Goal: Task Accomplishment & Management: Complete application form

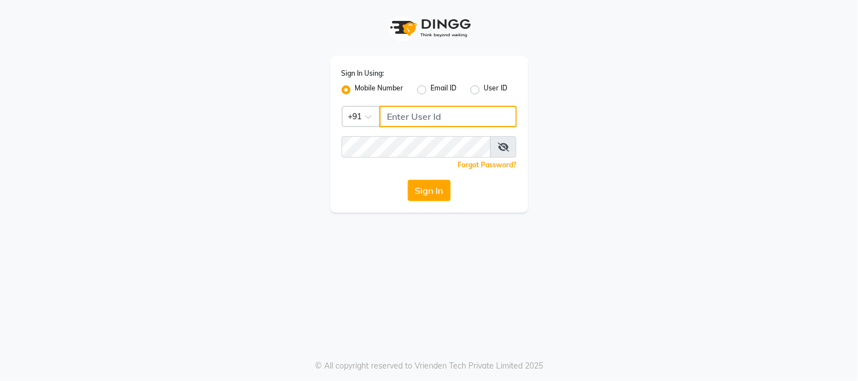
click at [429, 121] on input "Username" at bounding box center [449, 117] width 138 height 22
type input "9513435435"
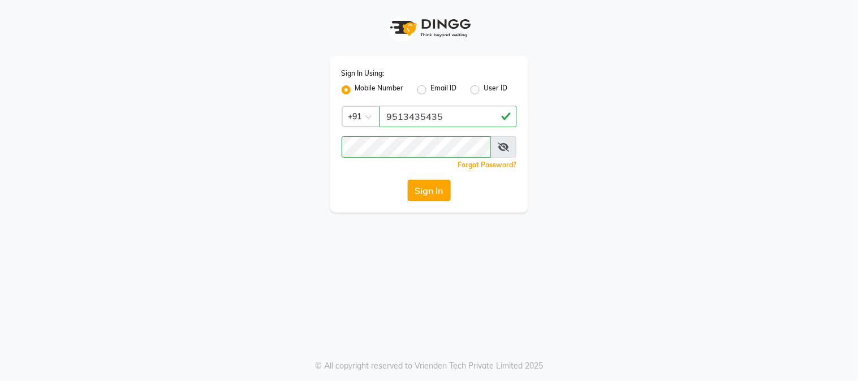
click at [419, 195] on button "Sign In" at bounding box center [429, 191] width 43 height 22
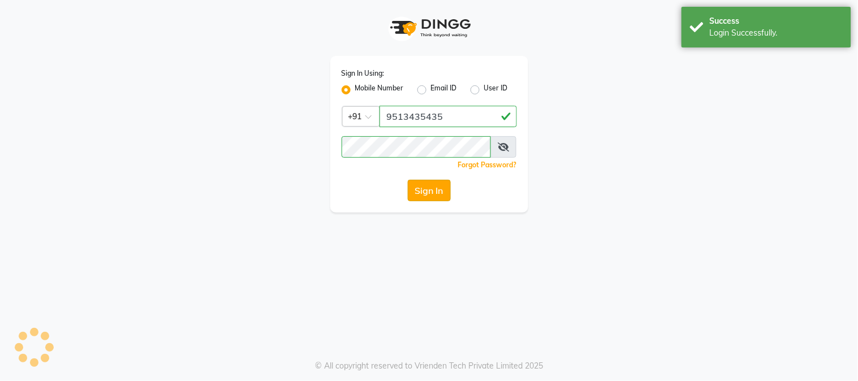
select select "5019"
select select "service"
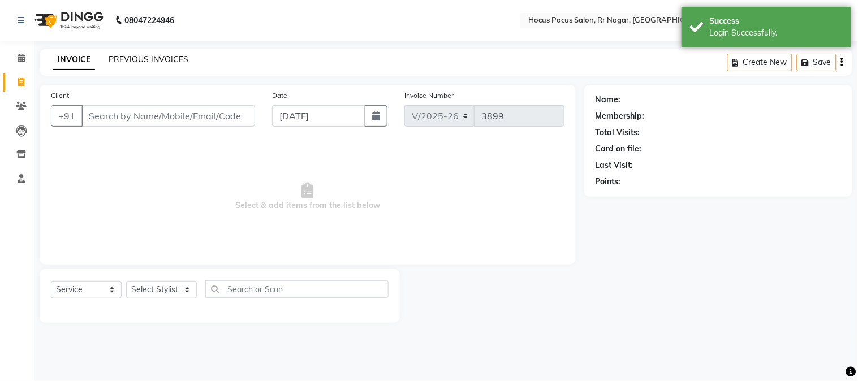
click at [152, 59] on link "PREVIOUS INVOICES" at bounding box center [149, 59] width 80 height 10
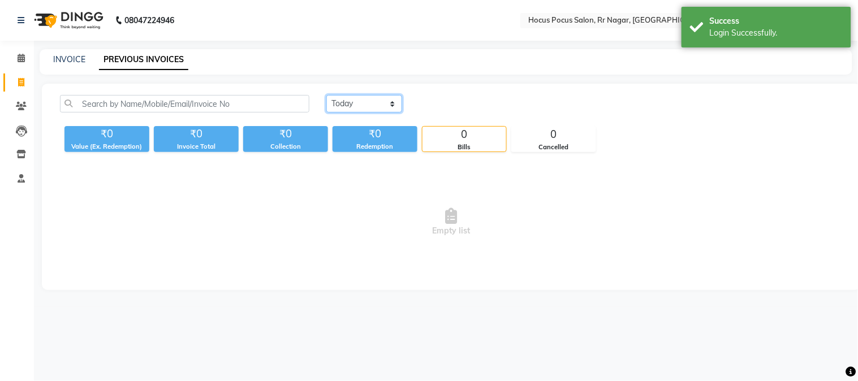
click at [368, 108] on select "[DATE] [DATE] Custom Range" at bounding box center [365, 104] width 76 height 18
select select "[DATE]"
click at [327, 95] on select "[DATE] [DATE] Custom Range" at bounding box center [365, 104] width 76 height 18
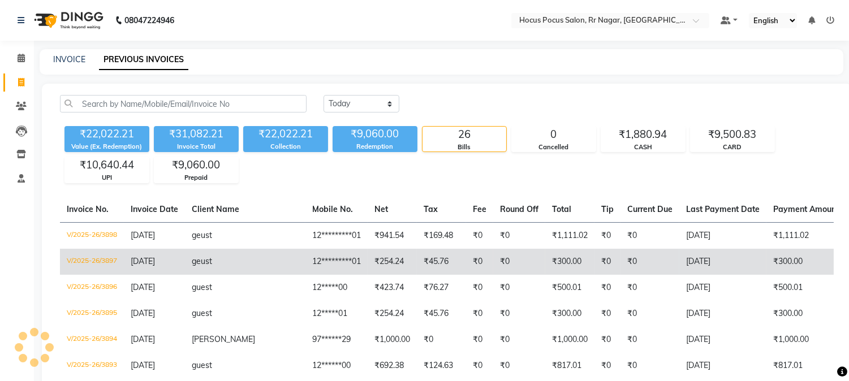
click at [493, 272] on td "₹0" at bounding box center [519, 262] width 52 height 26
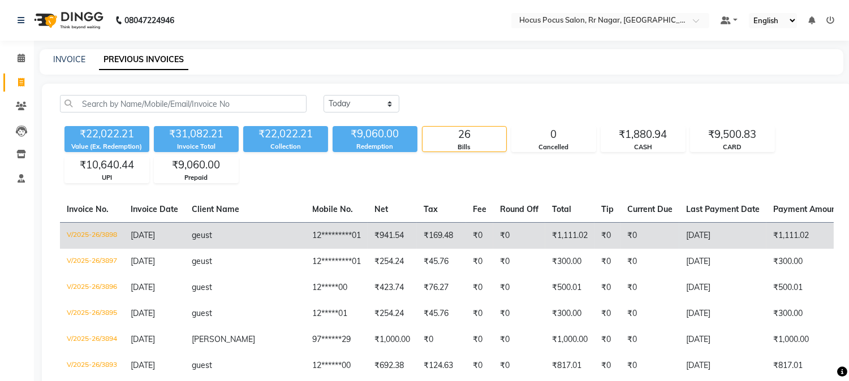
click at [493, 235] on td "₹0" at bounding box center [519, 235] width 52 height 27
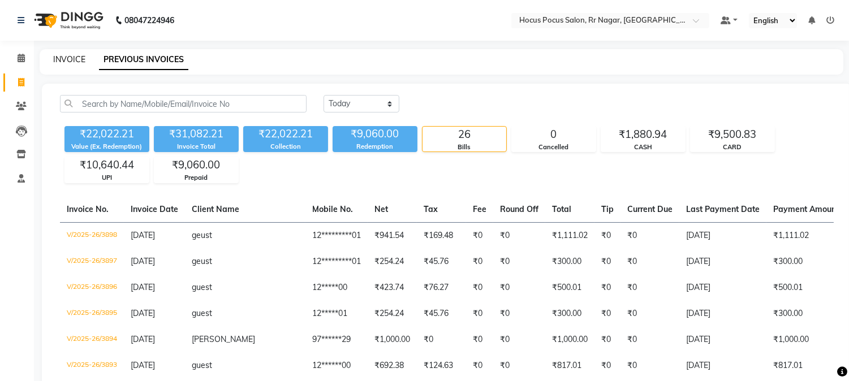
click at [70, 62] on link "INVOICE" at bounding box center [69, 59] width 32 height 10
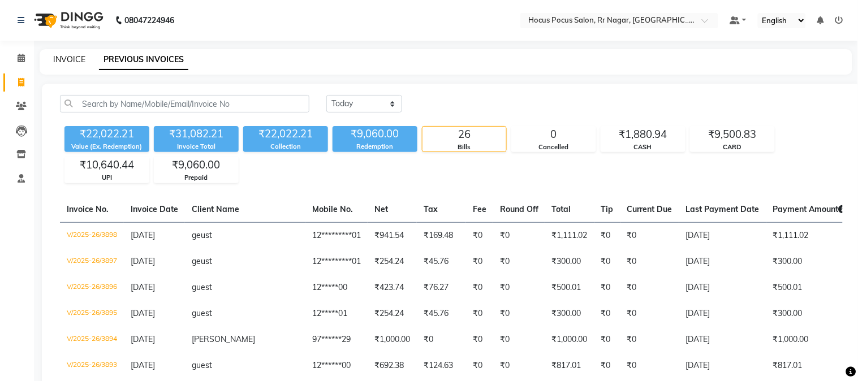
select select "5019"
select select "service"
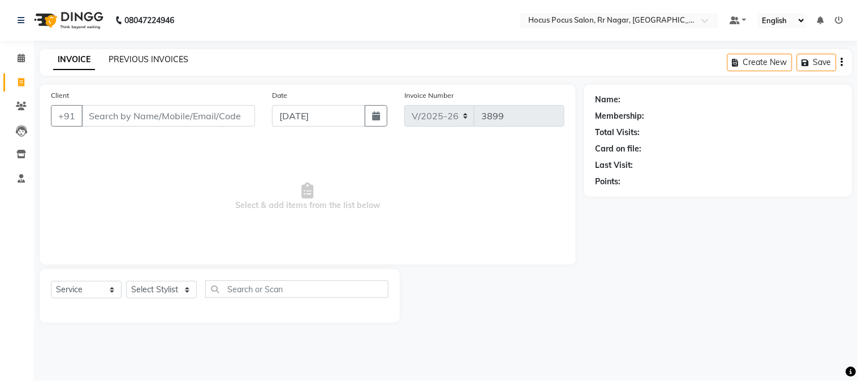
click at [166, 57] on link "PREVIOUS INVOICES" at bounding box center [149, 59] width 80 height 10
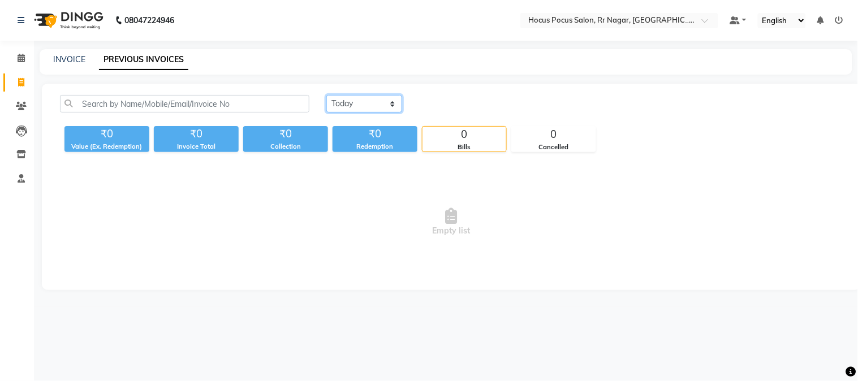
click at [351, 105] on select "[DATE] [DATE] Custom Range" at bounding box center [365, 104] width 76 height 18
select select "[DATE]"
click at [327, 95] on select "[DATE] [DATE] Custom Range" at bounding box center [365, 104] width 76 height 18
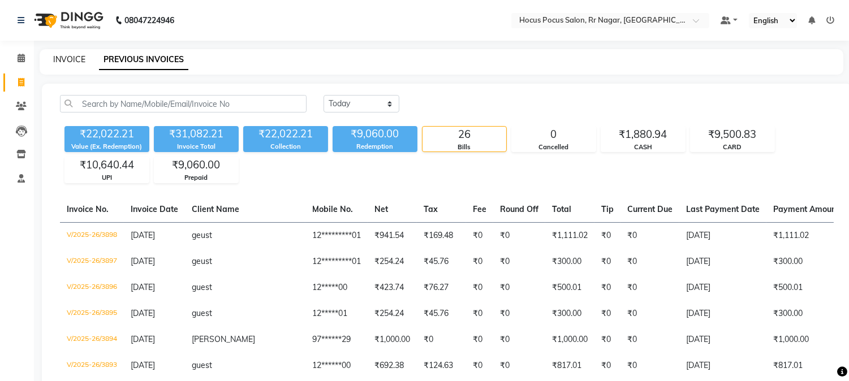
click at [79, 61] on link "INVOICE" at bounding box center [69, 59] width 32 height 10
select select "service"
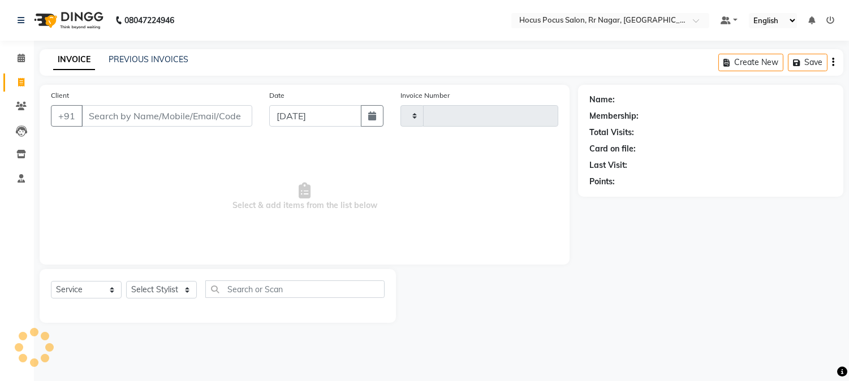
type input "3899"
select select "5019"
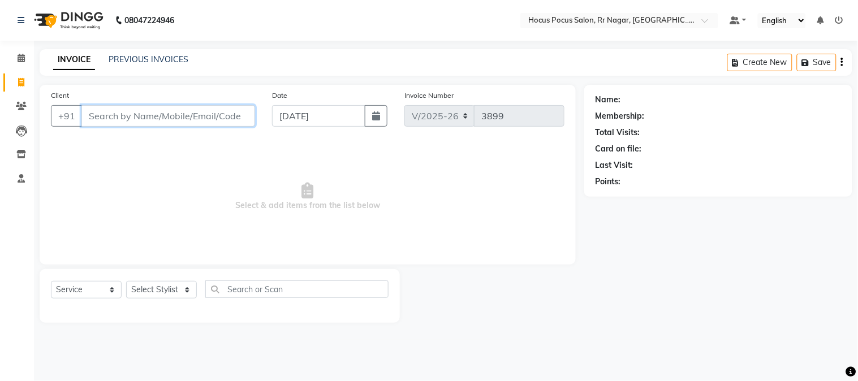
click at [187, 116] on input "Client" at bounding box center [168, 116] width 174 height 22
paste input "9632176094"
type input "9632176094"
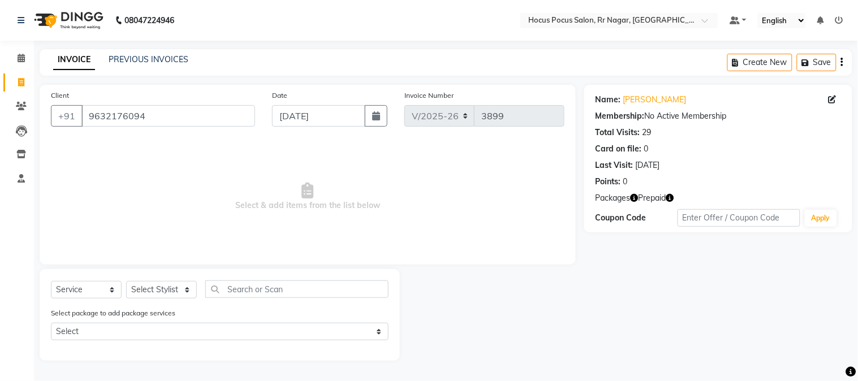
click at [669, 195] on icon "button" at bounding box center [671, 198] width 8 height 8
click at [137, 285] on select "Select Stylist [PERSON_NAME] hocus pocus Kushi Maya Neha [PERSON_NAME] [PERSON_…" at bounding box center [161, 290] width 71 height 18
select select "32993"
click at [126, 282] on select "Select Stylist [PERSON_NAME] hocus pocus Kushi Maya Neha [PERSON_NAME] [PERSON_…" at bounding box center [161, 290] width 71 height 18
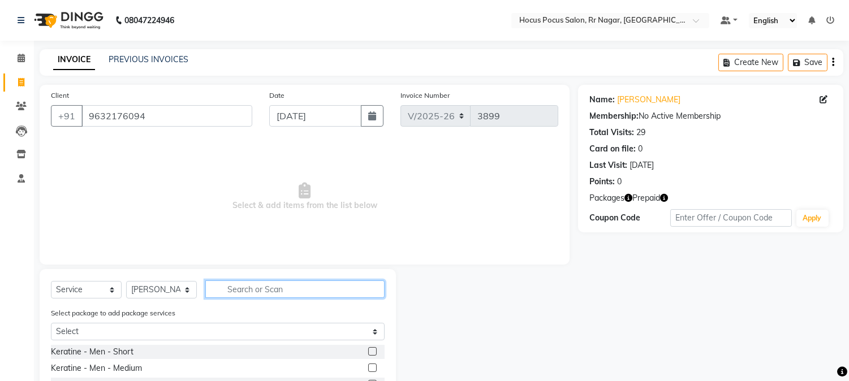
click at [234, 284] on input "text" at bounding box center [294, 290] width 179 height 18
type input "hai"
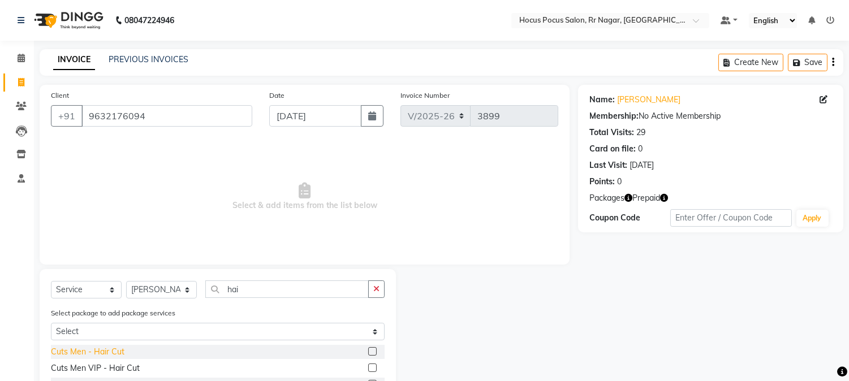
click at [110, 353] on div "Cuts Men - Hair Cut" at bounding box center [88, 352] width 74 height 12
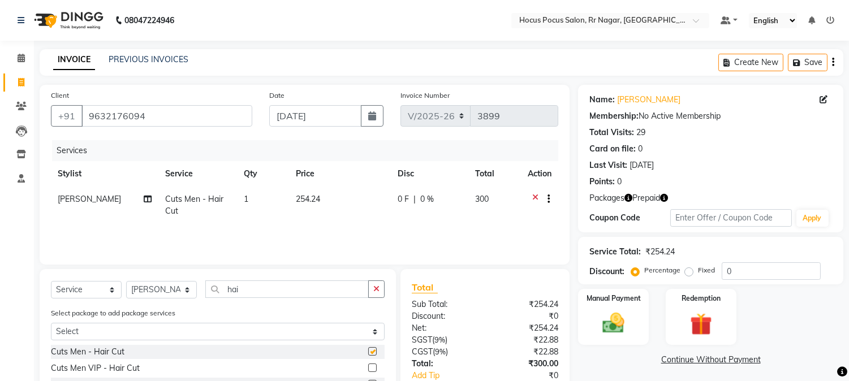
checkbox input "false"
click at [354, 192] on td "254.24" at bounding box center [340, 205] width 102 height 37
select select "32993"
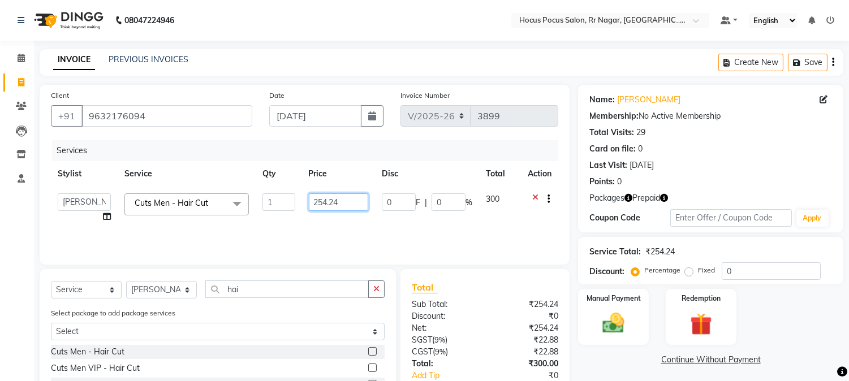
click at [351, 201] on input "254.24" at bounding box center [338, 203] width 59 height 18
type input "2"
type input "300"
click at [338, 243] on div "Services Stylist Service Qty Price Disc Total Action Amar [PERSON_NAME] hocus p…" at bounding box center [305, 196] width 508 height 113
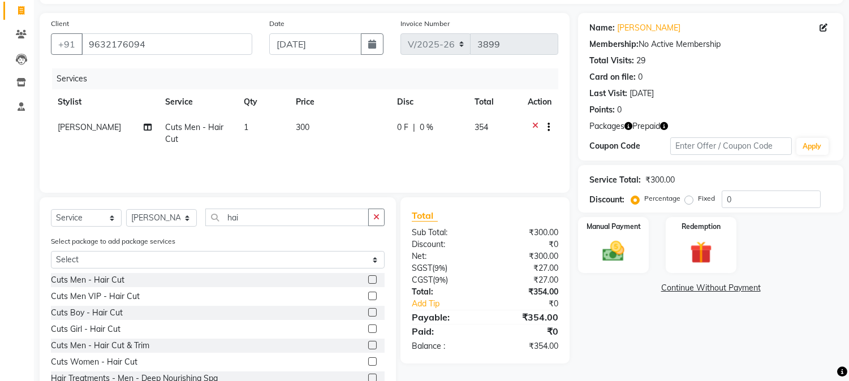
scroll to position [110, 0]
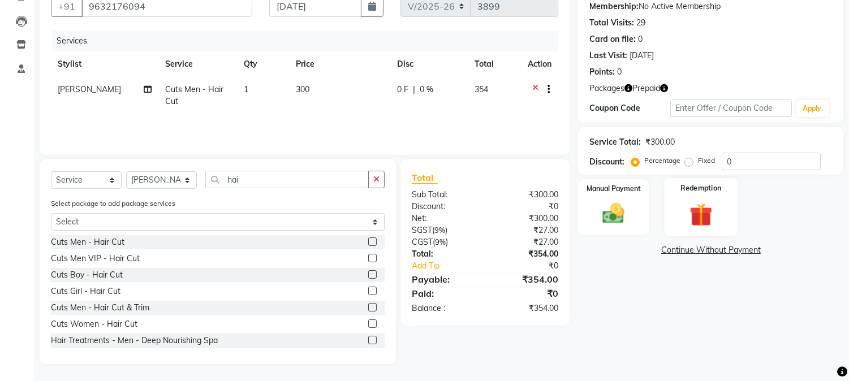
click at [678, 224] on div "Redemption" at bounding box center [701, 207] width 74 height 58
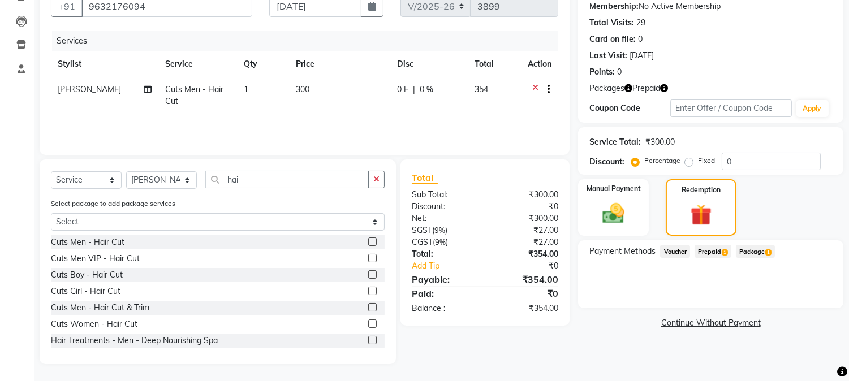
click at [716, 242] on div "Payment Methods Voucher Prepaid 1 Package 1" at bounding box center [710, 274] width 265 height 68
click at [708, 255] on span "Prepaid 1" at bounding box center [713, 251] width 37 height 13
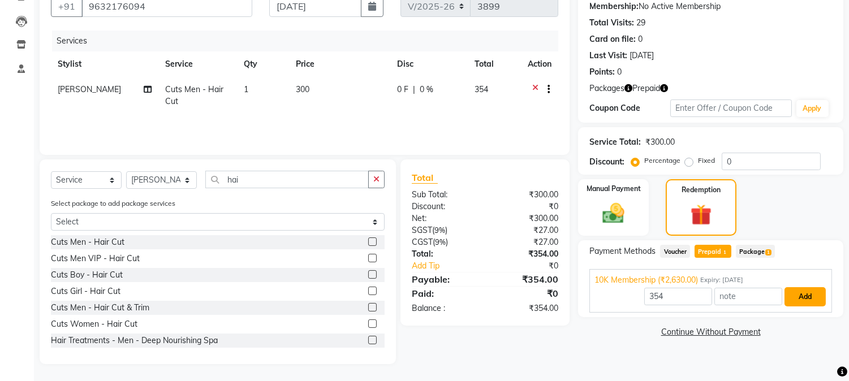
click at [807, 300] on button "Add" at bounding box center [805, 296] width 41 height 19
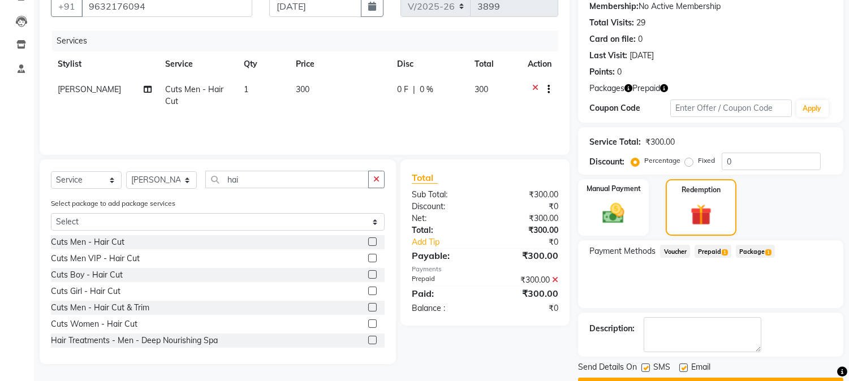
scroll to position [140, 0]
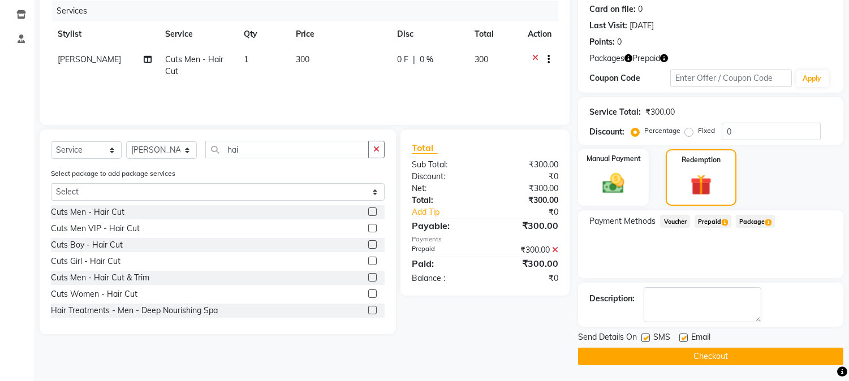
click at [648, 340] on label at bounding box center [646, 338] width 8 height 8
click at [648, 340] on input "checkbox" at bounding box center [645, 338] width 7 height 7
checkbox input "false"
click at [646, 358] on button "Checkout" at bounding box center [710, 357] width 265 height 18
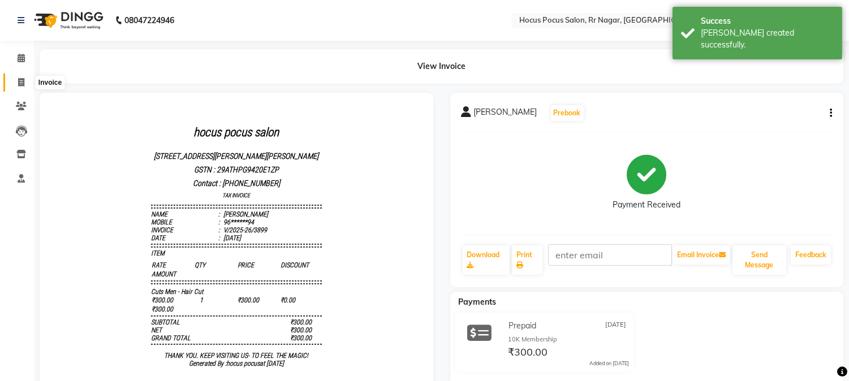
click at [23, 85] on icon at bounding box center [21, 82] width 6 height 8
select select "service"
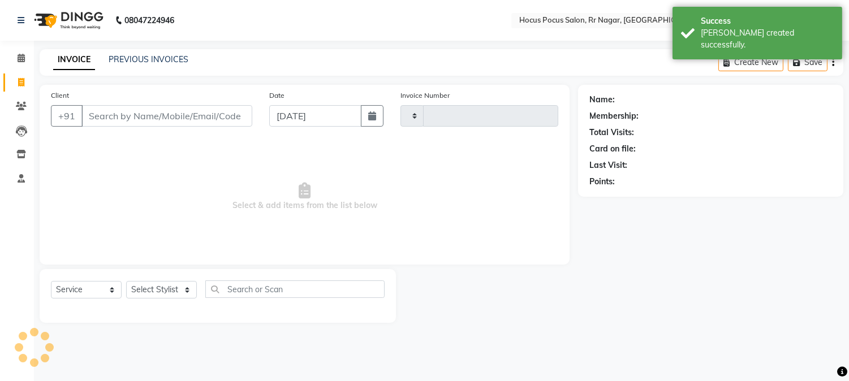
type input "3900"
select select "5019"
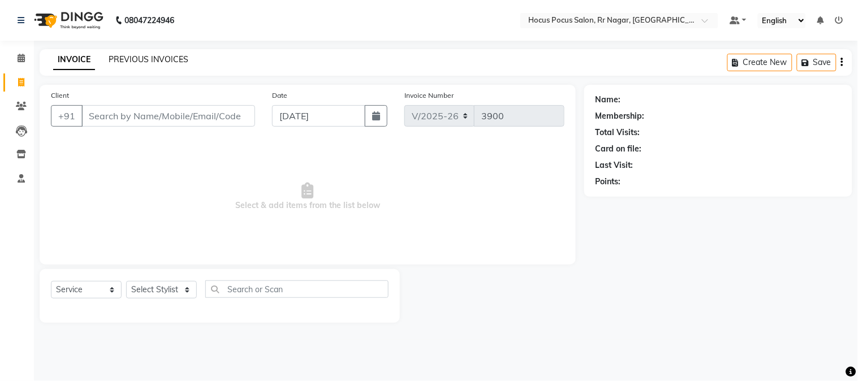
click at [177, 59] on link "PREVIOUS INVOICES" at bounding box center [149, 59] width 80 height 10
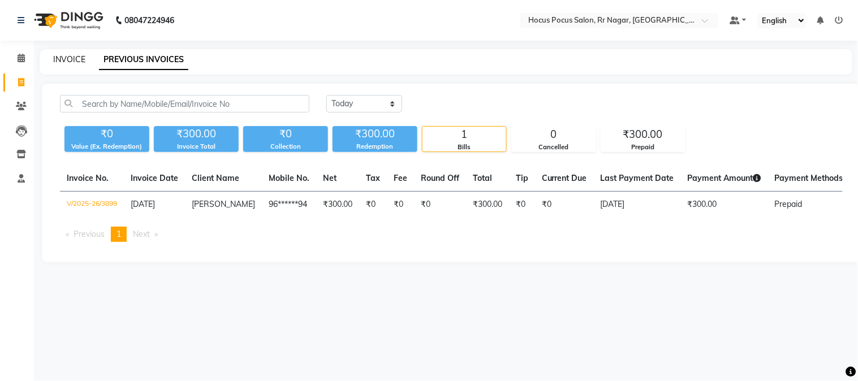
click at [69, 55] on link "INVOICE" at bounding box center [69, 59] width 32 height 10
select select "service"
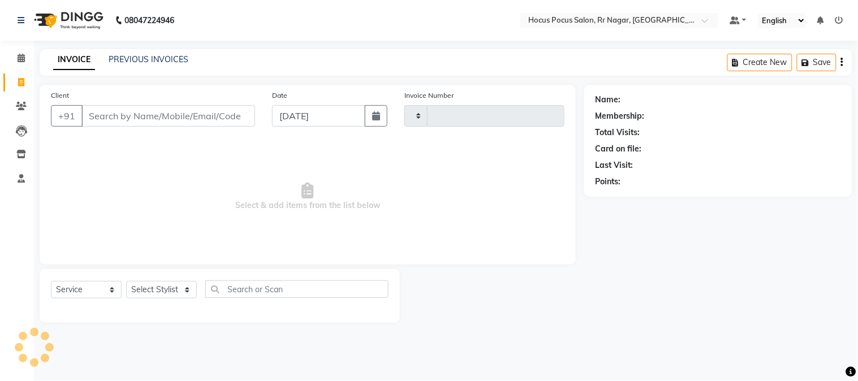
type input "3900"
select select "5019"
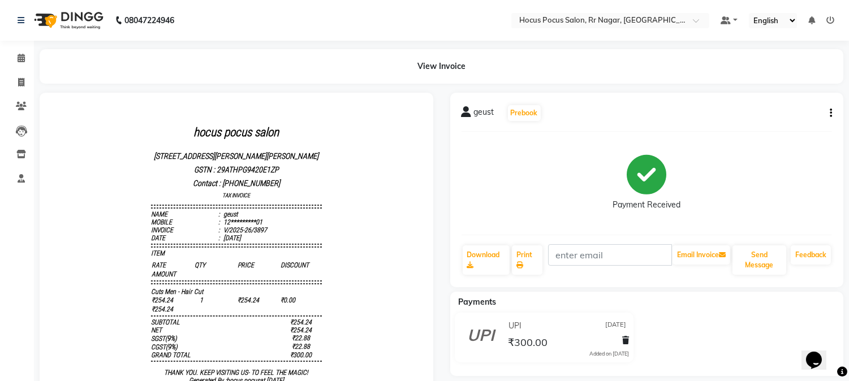
click at [827, 111] on button "button" at bounding box center [829, 114] width 7 height 12
click at [787, 104] on div "Edit Invoice" at bounding box center [787, 106] width 51 height 14
select select "service"
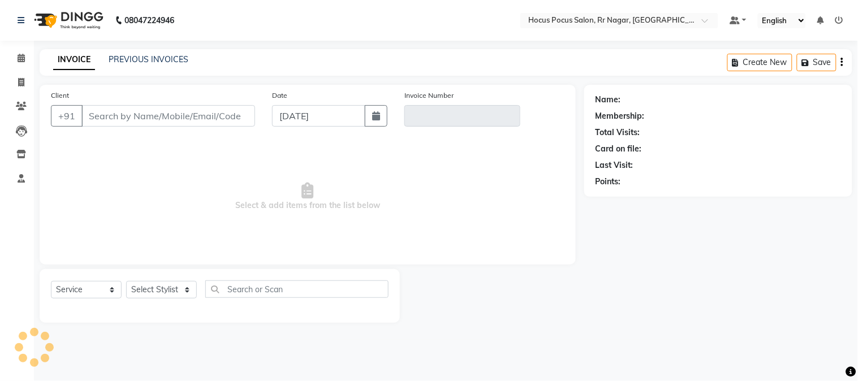
type input "12*********01"
type input "V/2025-26/3897"
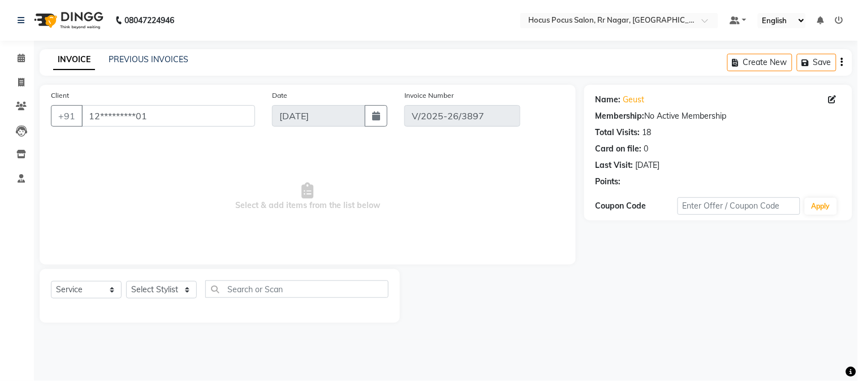
type input "[DATE]"
select select "select"
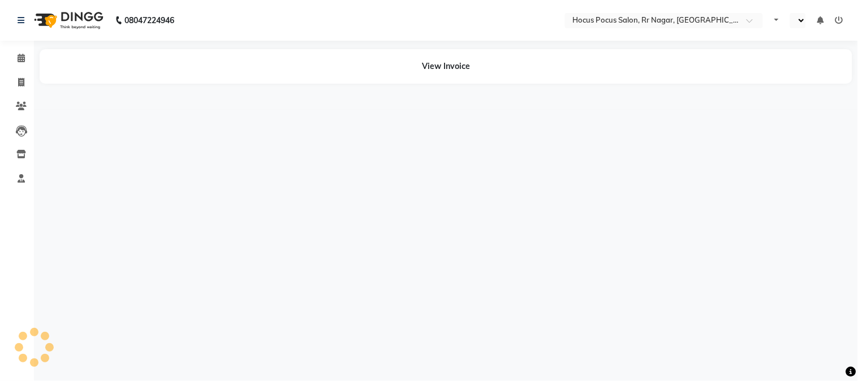
select select "en"
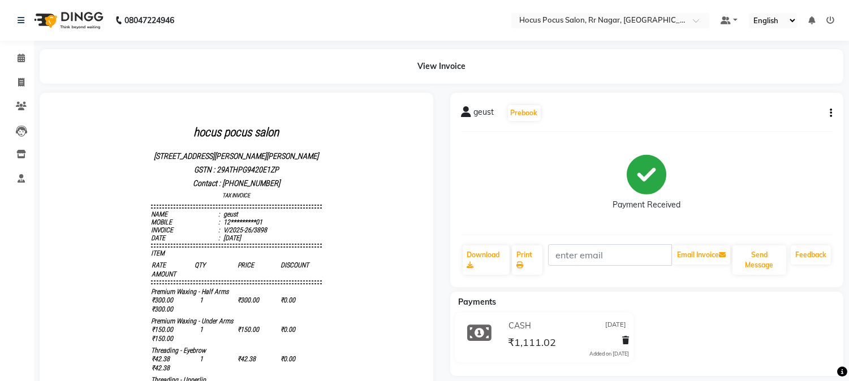
click at [828, 114] on button "button" at bounding box center [829, 114] width 7 height 12
click at [801, 106] on div "Edit Invoice" at bounding box center [787, 106] width 51 height 14
select select "service"
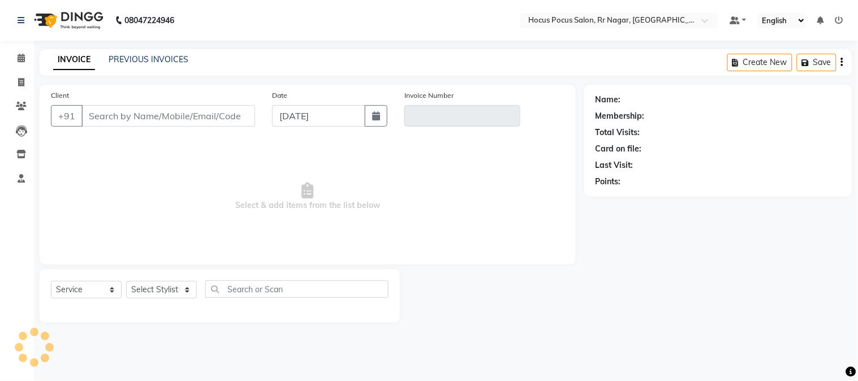
type input "12*********01"
type input "V/2025-26/3898"
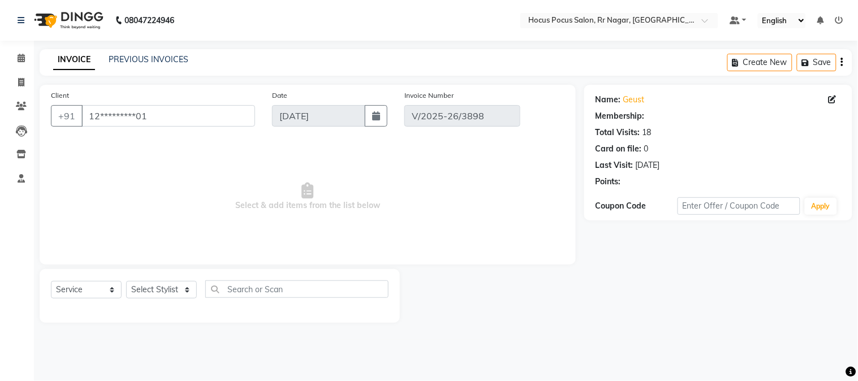
type input "[DATE]"
select select "select"
